Goal: Transaction & Acquisition: Purchase product/service

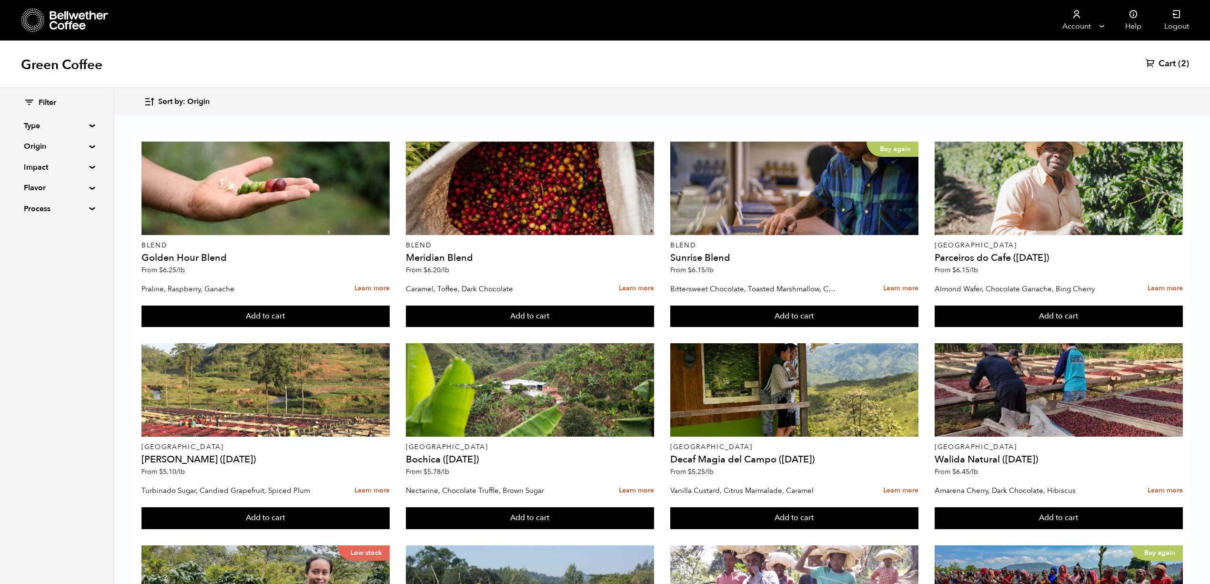
click at [40, 145] on summary "Origin" at bounding box center [57, 146] width 66 height 11
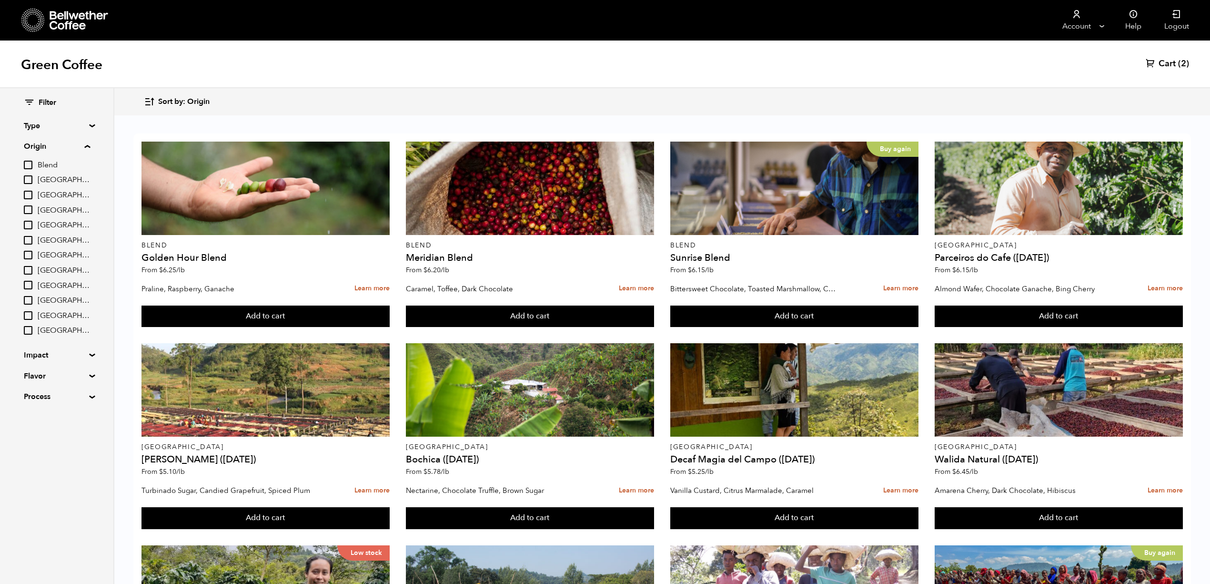
click at [45, 147] on summary "Origin" at bounding box center [57, 146] width 66 height 11
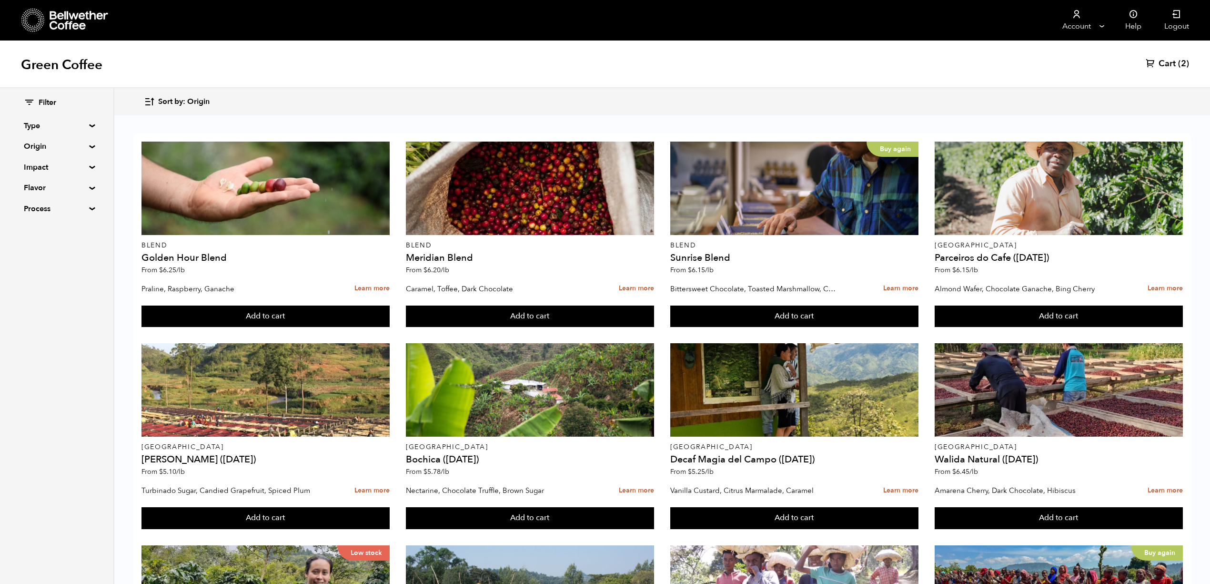
click at [40, 122] on summary "Type" at bounding box center [57, 125] width 66 height 11
click at [38, 123] on summary "Type" at bounding box center [57, 125] width 66 height 11
click at [37, 212] on summary "Process" at bounding box center [57, 208] width 66 height 11
click at [39, 210] on summary "Process" at bounding box center [57, 208] width 66 height 11
click at [33, 187] on summary "Flavor" at bounding box center [57, 187] width 66 height 11
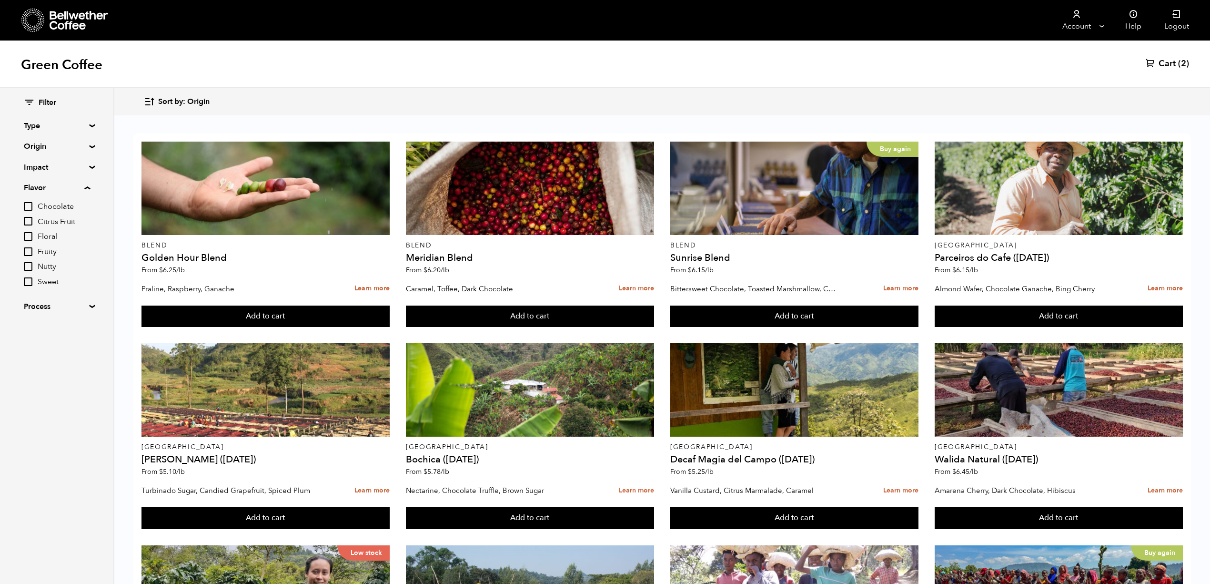
click at [33, 187] on summary "Flavor" at bounding box center [57, 187] width 66 height 11
click at [33, 169] on summary "Impact" at bounding box center [57, 166] width 66 height 11
click at [28, 199] on input "Organic" at bounding box center [28, 200] width 9 height 9
checkbox input "true"
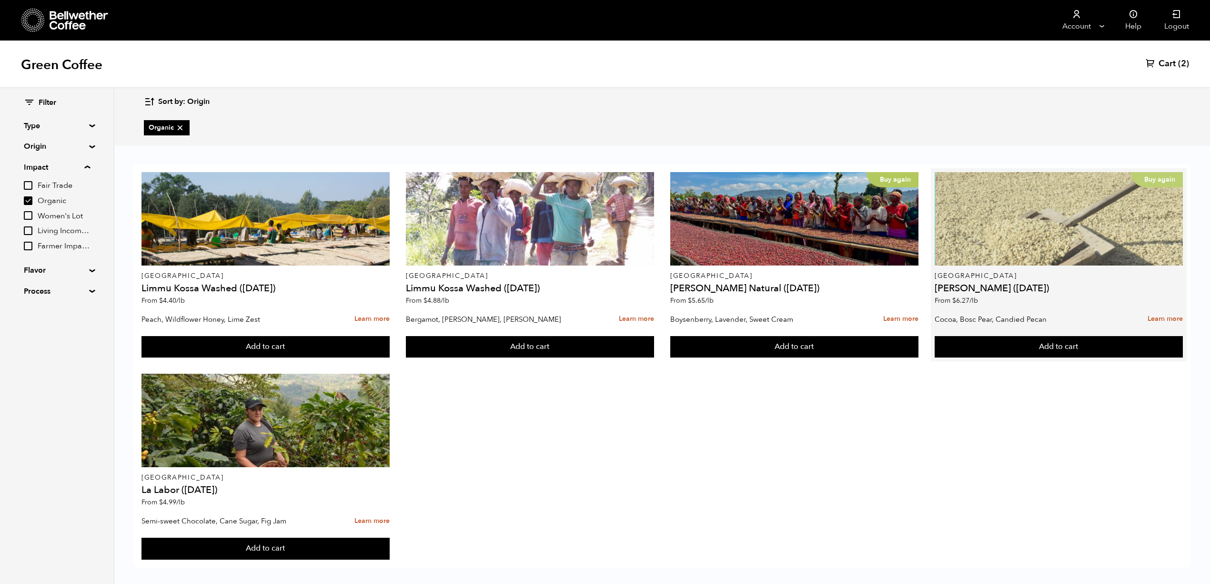
click at [995, 244] on div "Buy again" at bounding box center [1059, 218] width 248 height 93
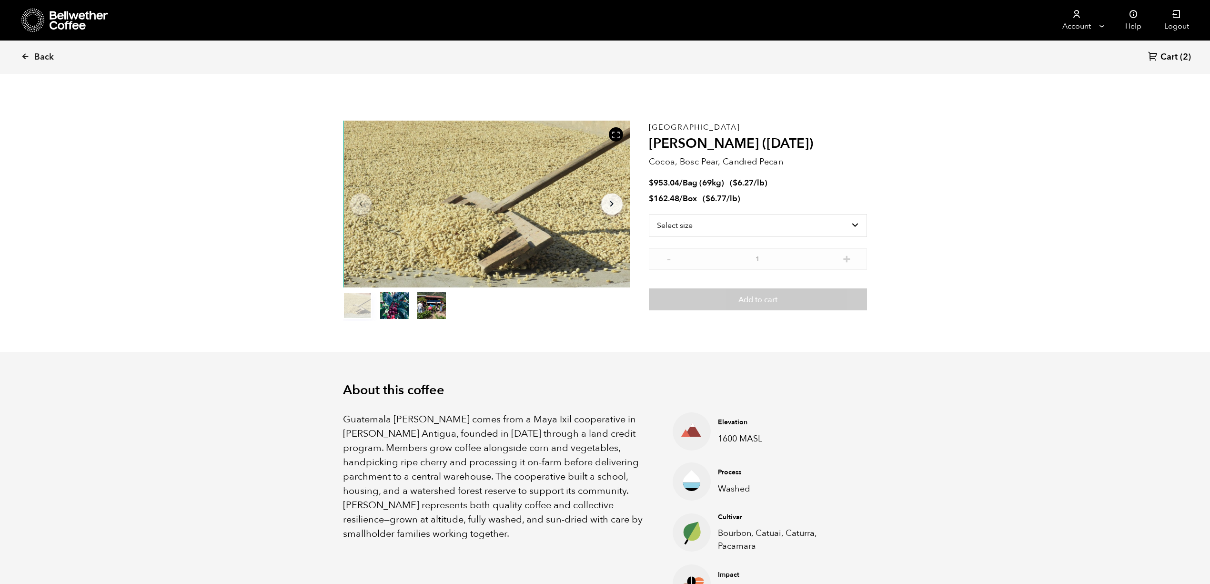
scroll to position [414, 507]
click at [707, 223] on select "Select size Bag (69kg) (152 lbs) Box (24 lbs)" at bounding box center [758, 225] width 218 height 23
select select "bag-2"
click at [649, 214] on select "Select size Bag (69kg) (152 lbs) Box (24 lbs)" at bounding box center [758, 225] width 218 height 23
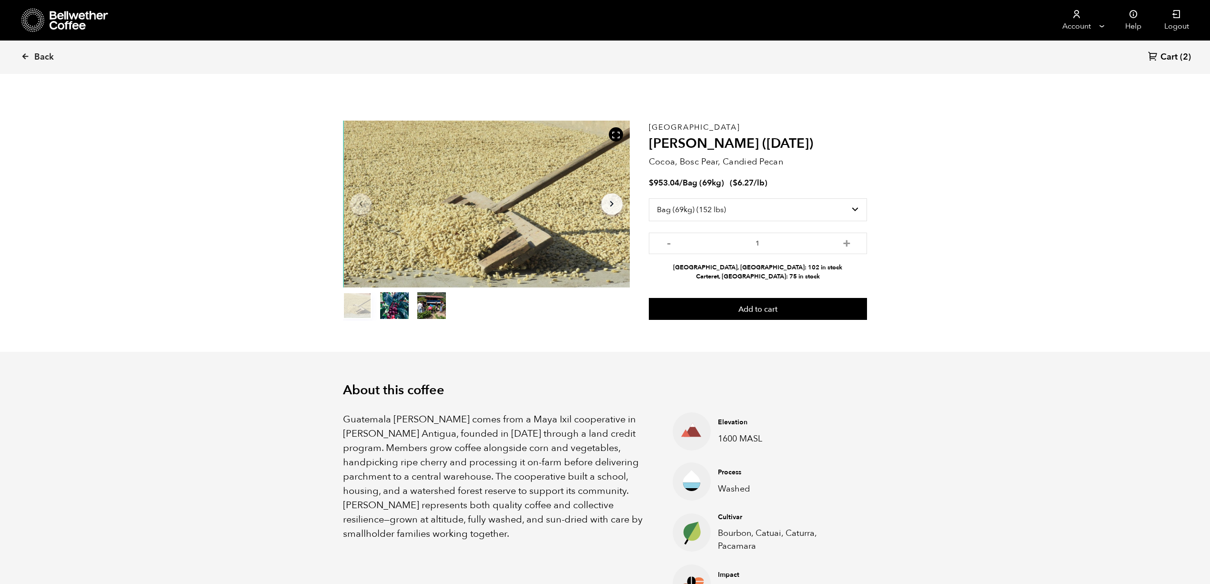
click at [769, 311] on button "Add to cart" at bounding box center [758, 309] width 218 height 22
click at [725, 19] on link "View cart" at bounding box center [716, 20] width 57 height 20
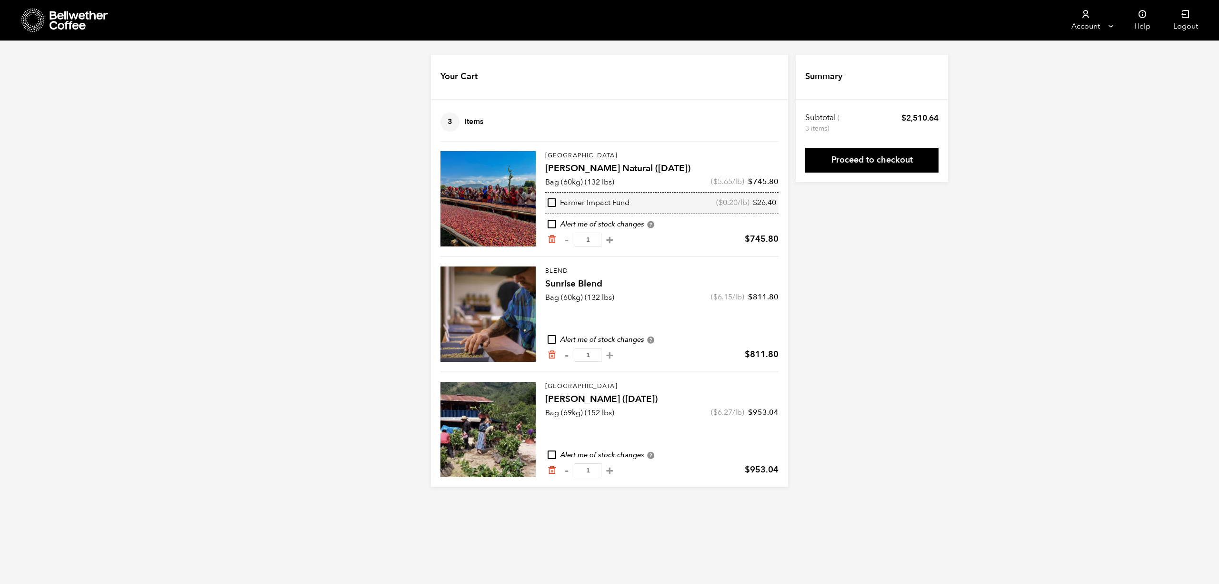
drag, startPoint x: 981, startPoint y: 320, endPoint x: 972, endPoint y: 305, distance: 18.0
click at [978, 316] on div "Your Cart 3 Items Update cart 3 Items Ethiopia Shanta Golba Natural (OCT 24) Ba…" at bounding box center [609, 271] width 1219 height 432
click at [868, 163] on link "Proceed to checkout" at bounding box center [872, 160] width 133 height 25
